Goal: Information Seeking & Learning: Learn about a topic

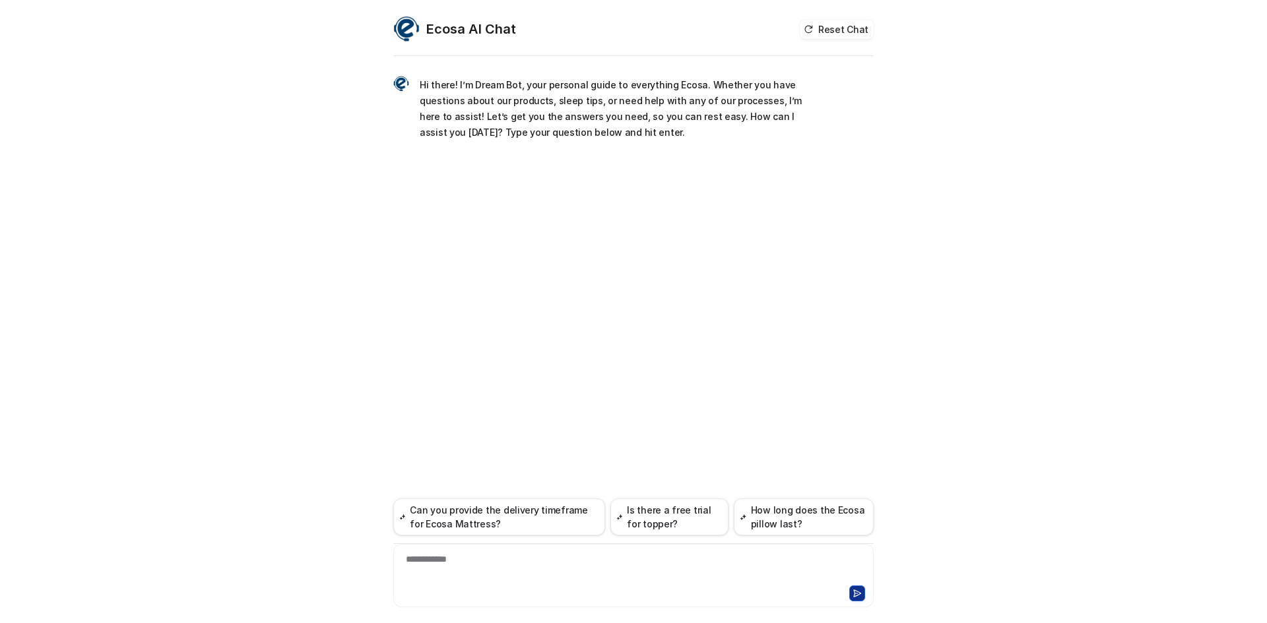
click at [720, 552] on div "**********" at bounding box center [633, 575] width 480 height 63
click at [698, 559] on div "**********" at bounding box center [634, 568] width 474 height 30
paste div
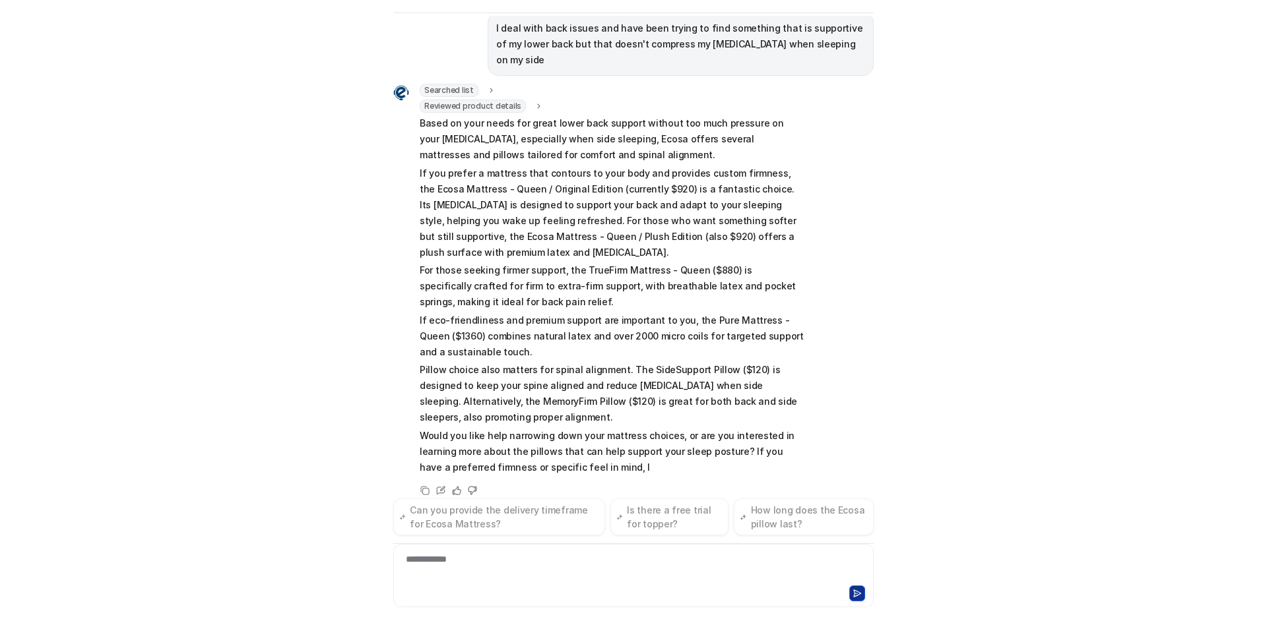
scroll to position [111, 0]
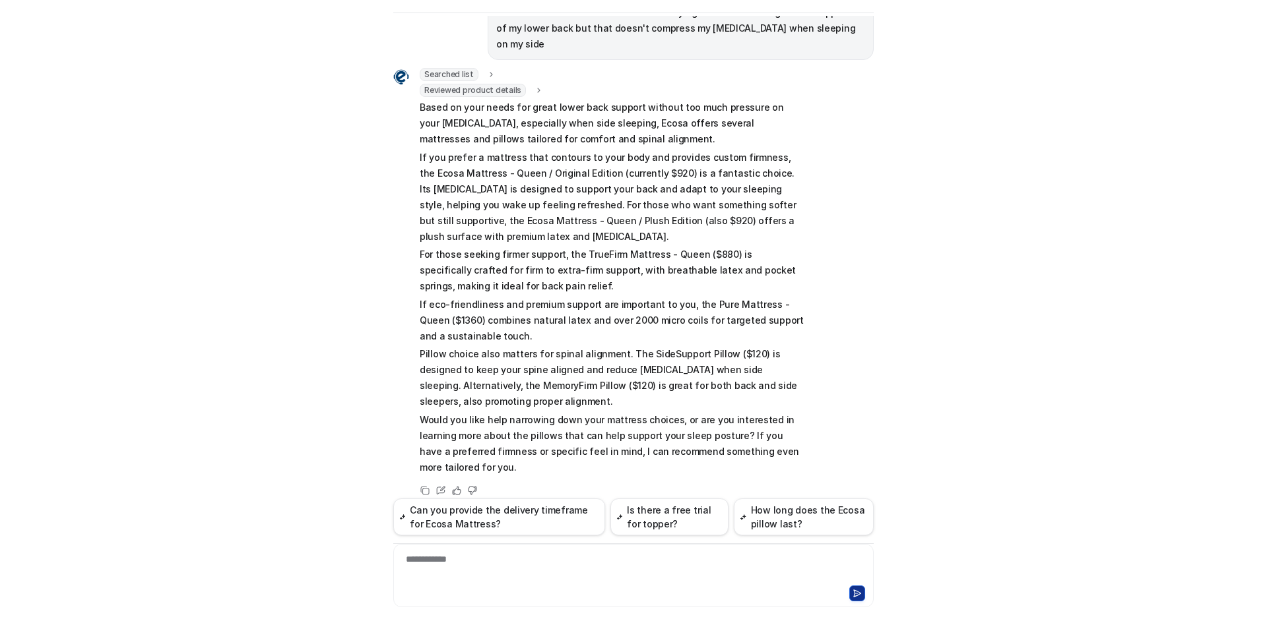
click at [1081, 180] on div "Ecosa AI Chat Reset Chat Hi there! I’m Dream Bot, your personal guide to everyt…" at bounding box center [633, 311] width 1267 height 623
drag, startPoint x: 505, startPoint y: 143, endPoint x: 621, endPoint y: 143, distance: 115.5
click at [621, 150] on p "If you prefer a mattress that contours to your body and provides custom firmnes…" at bounding box center [613, 197] width 386 height 95
drag, startPoint x: 411, startPoint y: 155, endPoint x: 458, endPoint y: 157, distance: 46.9
click at [458, 157] on div "Searched list url : "[URL][DOMAIN_NAME]" required_fields : "id,title" Reviewed …" at bounding box center [599, 273] width 412 height 410
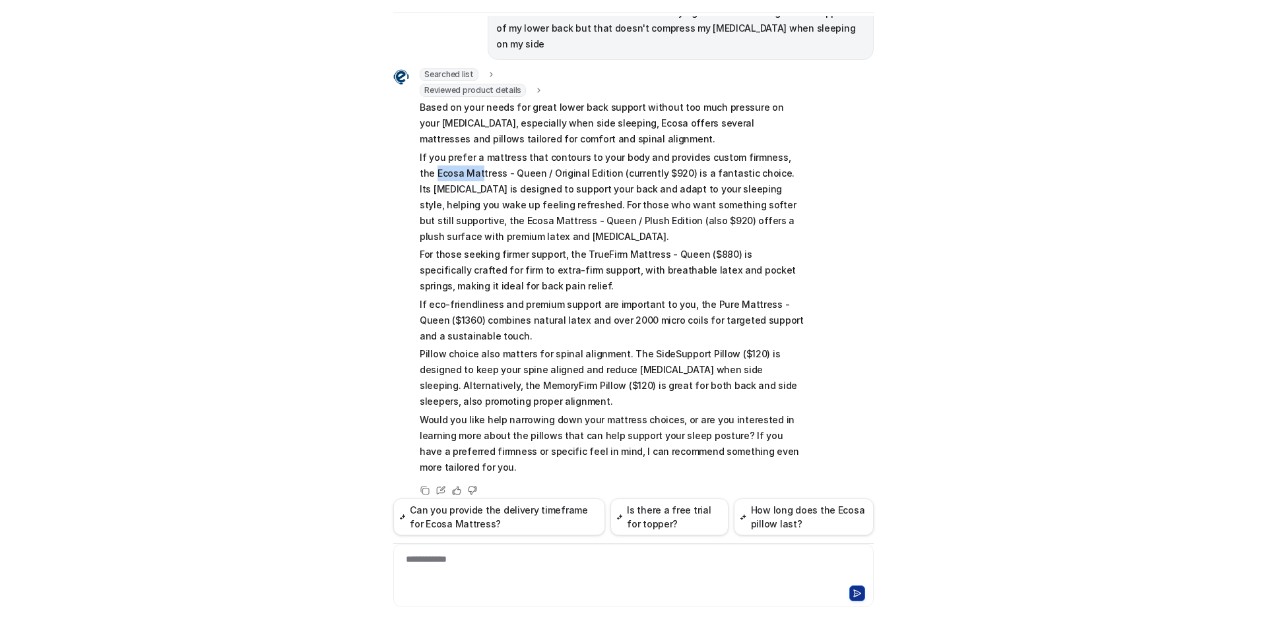
click at [458, 157] on p "If you prefer a mattress that contours to your body and provides custom firmnes…" at bounding box center [613, 197] width 386 height 95
drag, startPoint x: 429, startPoint y: 247, endPoint x: 541, endPoint y: 239, distance: 112.4
click at [541, 247] on p "For those seeking firmer support, the TrueFirm Mattress - Queen ($880) is speci…" at bounding box center [613, 271] width 386 height 48
click at [548, 247] on p "For those seeking firmer support, the TrueFirm Mattress - Queen ($880) is speci…" at bounding box center [613, 271] width 386 height 48
drag, startPoint x: 482, startPoint y: 240, endPoint x: 573, endPoint y: 245, distance: 91.2
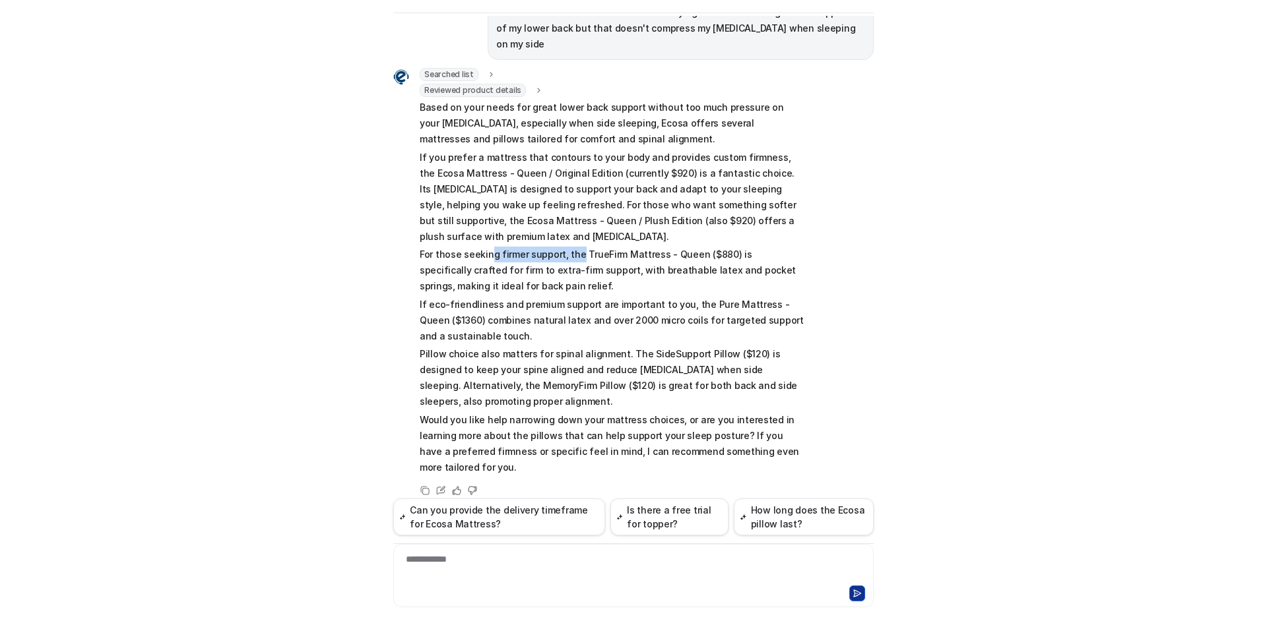
click at [573, 247] on p "For those seeking firmer support, the TrueFirm Mattress - Queen ($880) is speci…" at bounding box center [613, 271] width 386 height 48
click at [585, 251] on p "For those seeking firmer support, the TrueFirm Mattress - Queen ($880) is speci…" at bounding box center [613, 271] width 386 height 48
drag, startPoint x: 430, startPoint y: 254, endPoint x: 512, endPoint y: 262, distance: 82.2
click at [498, 258] on p "For those seeking firmer support, the TrueFirm Mattress - Queen ($880) is speci…" at bounding box center [613, 271] width 386 height 48
click at [512, 262] on p "For those seeking firmer support, the TrueFirm Mattress - Queen ($880) is speci…" at bounding box center [613, 271] width 386 height 48
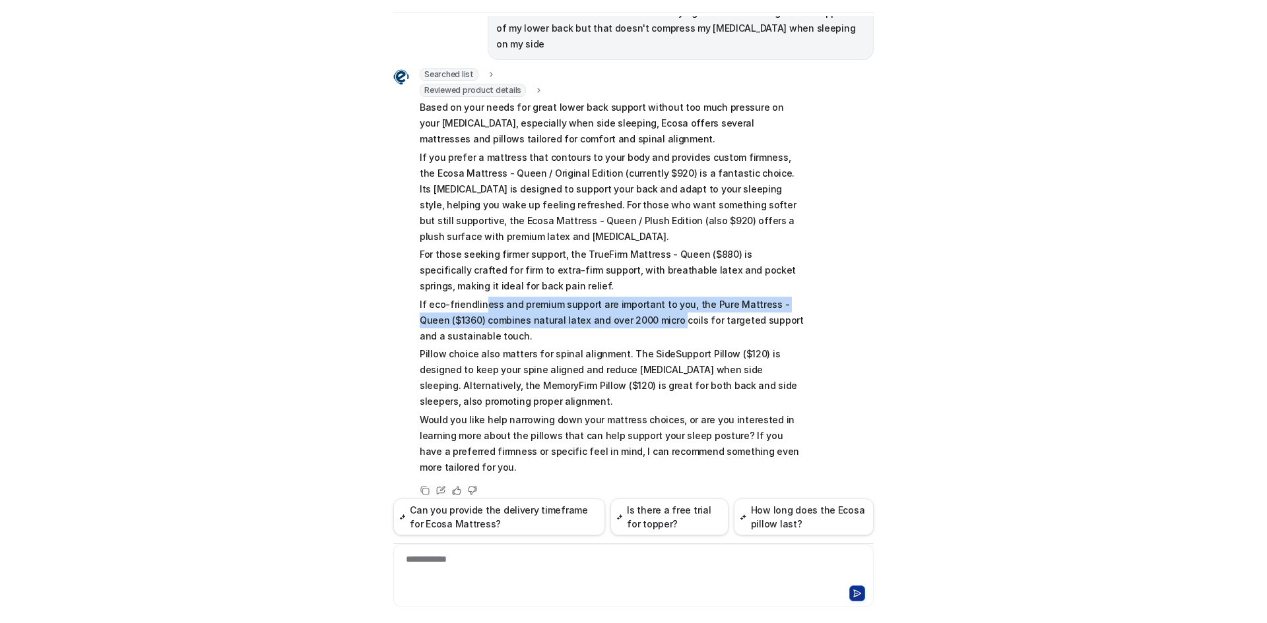
drag, startPoint x: 513, startPoint y: 292, endPoint x: 638, endPoint y: 303, distance: 125.9
click at [638, 303] on p "If eco-friendliness and premium support are important to you, the Pure Mattress…" at bounding box center [613, 321] width 386 height 48
click at [639, 305] on p "If eco-friendliness and premium support are important to you, the Pure Mattress…" at bounding box center [613, 321] width 386 height 48
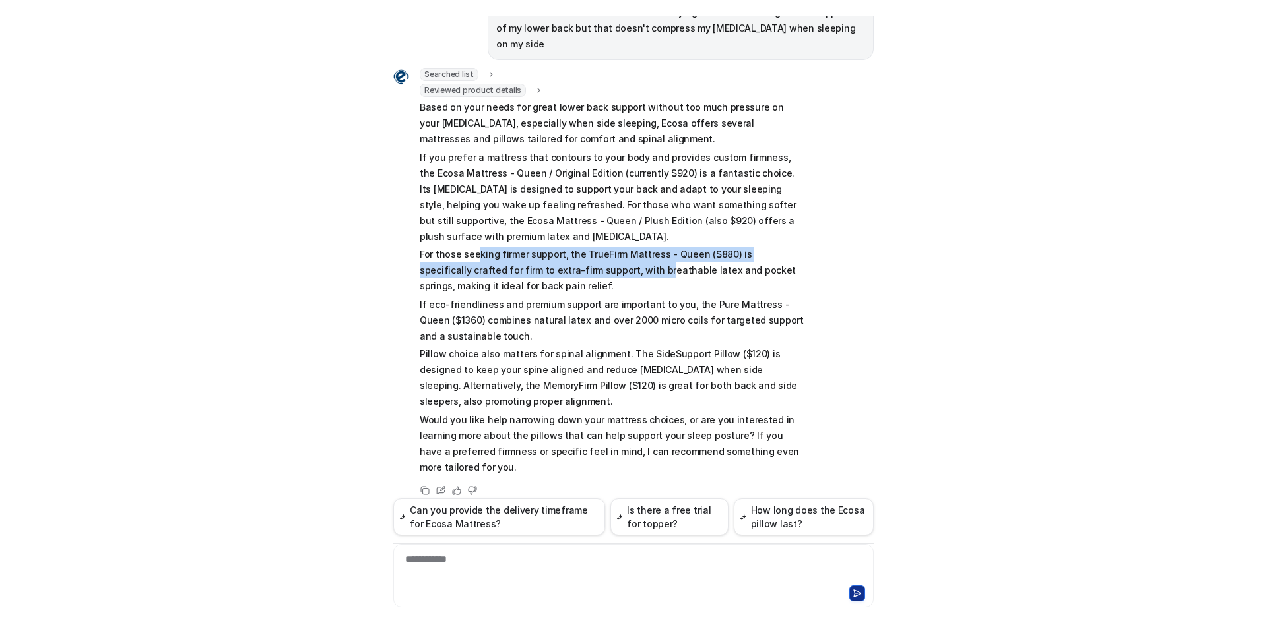
drag, startPoint x: 472, startPoint y: 244, endPoint x: 601, endPoint y: 253, distance: 129.6
click at [601, 253] on p "For those seeking firmer support, the TrueFirm Mattress - Queen ($880) is speci…" at bounding box center [613, 271] width 386 height 48
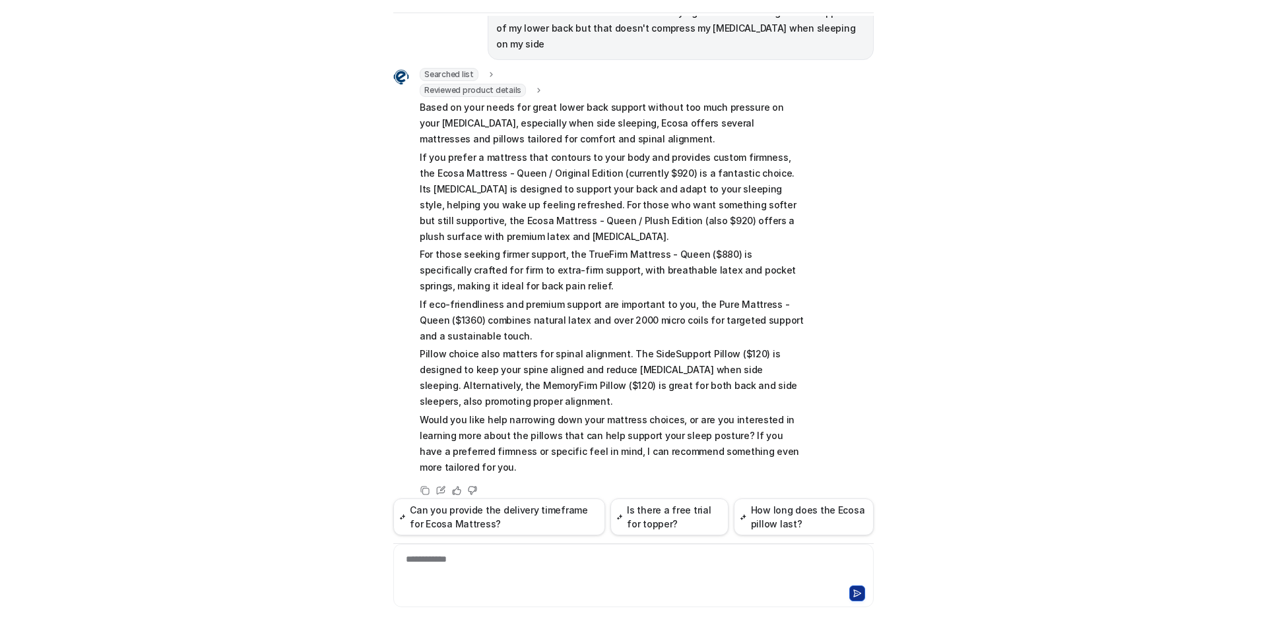
click at [582, 297] on p "If eco-friendliness and premium support are important to you, the Pure Mattress…" at bounding box center [613, 321] width 386 height 48
drag, startPoint x: 500, startPoint y: 284, endPoint x: 559, endPoint y: 291, distance: 59.7
click at [557, 297] on p "If eco-friendliness and premium support are important to you, the Pure Mattress…" at bounding box center [613, 321] width 386 height 48
click at [559, 297] on p "If eco-friendliness and premium support are important to you, the Pure Mattress…" at bounding box center [613, 321] width 386 height 48
drag, startPoint x: 405, startPoint y: 143, endPoint x: 477, endPoint y: 162, distance: 74.2
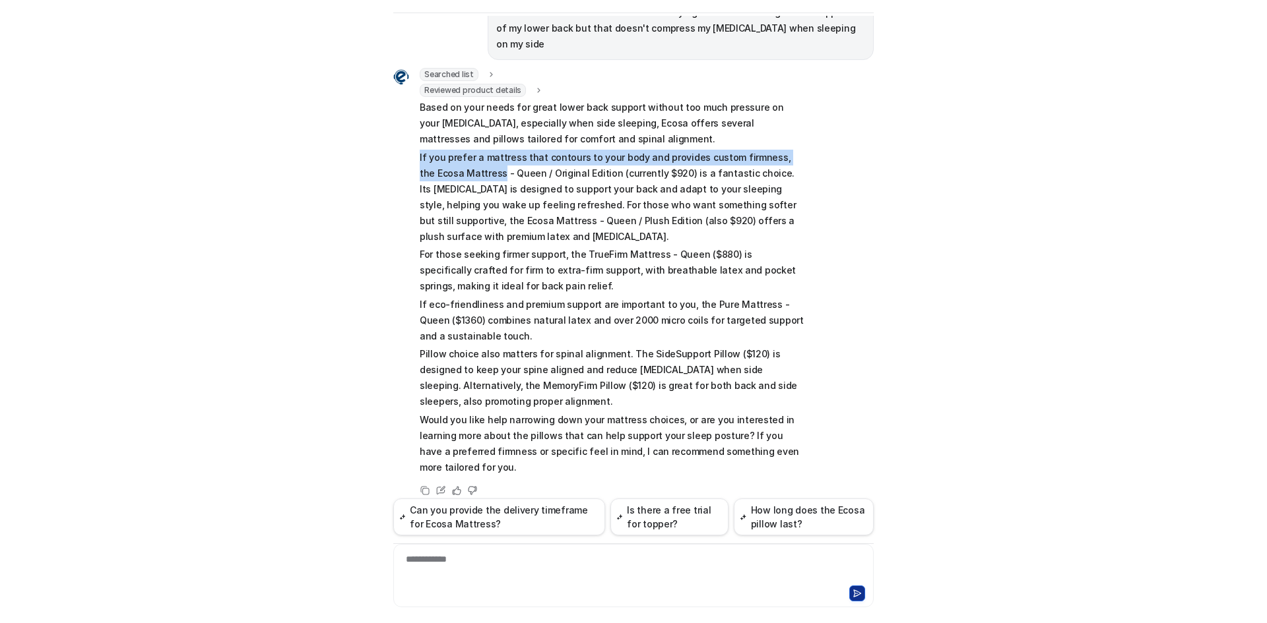
click at [477, 162] on div "Searched list url : "[URL][DOMAIN_NAME]" required_fields : "id,title" Reviewed …" at bounding box center [599, 273] width 412 height 410
copy p "If you prefer a mattress that contours to your body and provides custom firmnes…"
click at [680, 174] on p "If you prefer a mattress that contours to your body and provides custom firmnes…" at bounding box center [613, 197] width 386 height 95
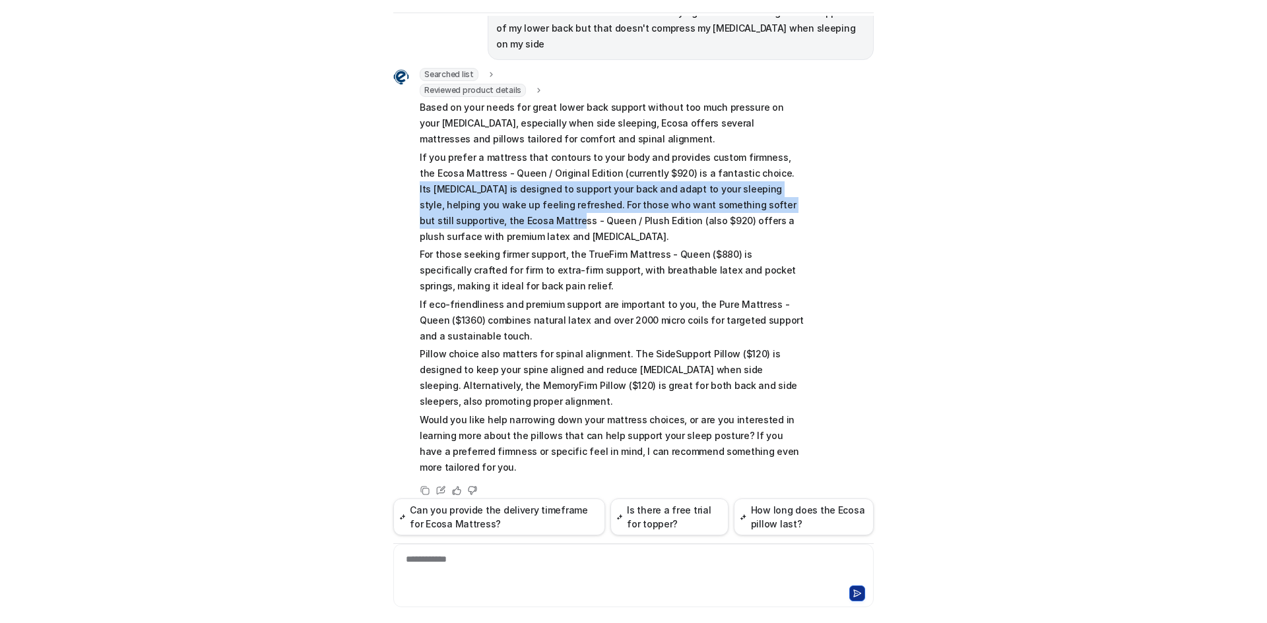
drag, startPoint x: 751, startPoint y: 155, endPoint x: 453, endPoint y: 206, distance: 302.5
click at [453, 206] on p "If you prefer a mattress that contours to your body and provides custom firmnes…" at bounding box center [613, 197] width 386 height 95
copy p "Its [MEDICAL_DATA] is designed to support your back and adapt to your sleeping …"
